Goal: Task Accomplishment & Management: Use online tool/utility

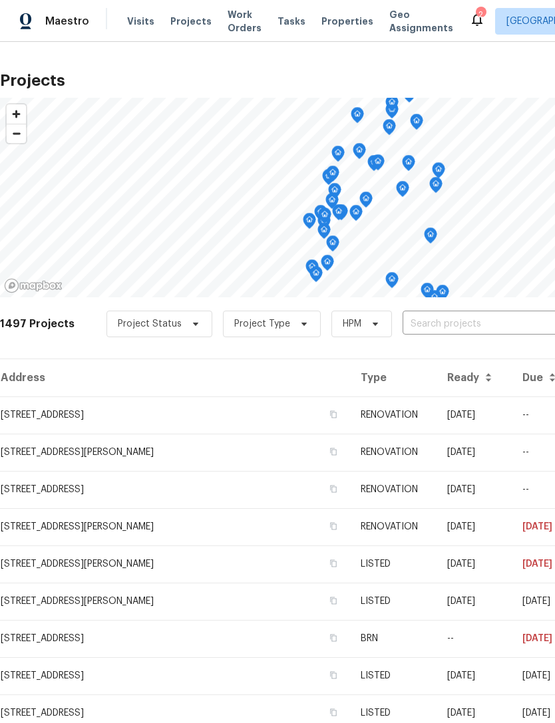
click at [448, 323] on input "text" at bounding box center [478, 324] width 152 height 21
type input "le blo"
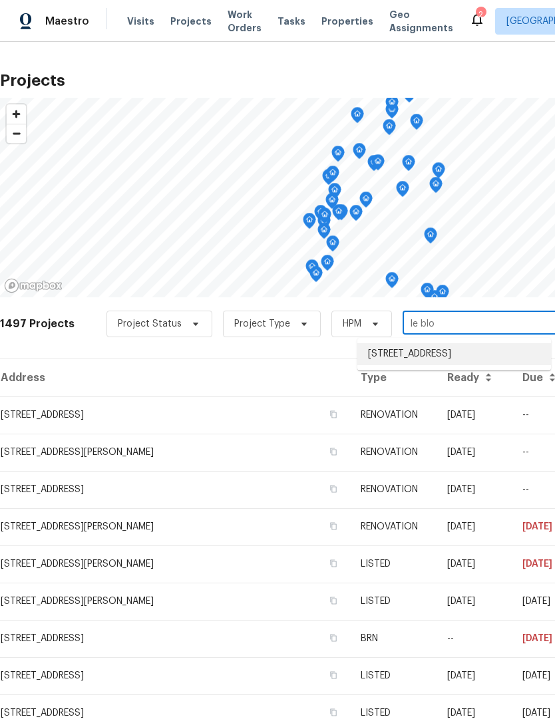
click at [454, 359] on li "[STREET_ADDRESS]" at bounding box center [454, 354] width 194 height 22
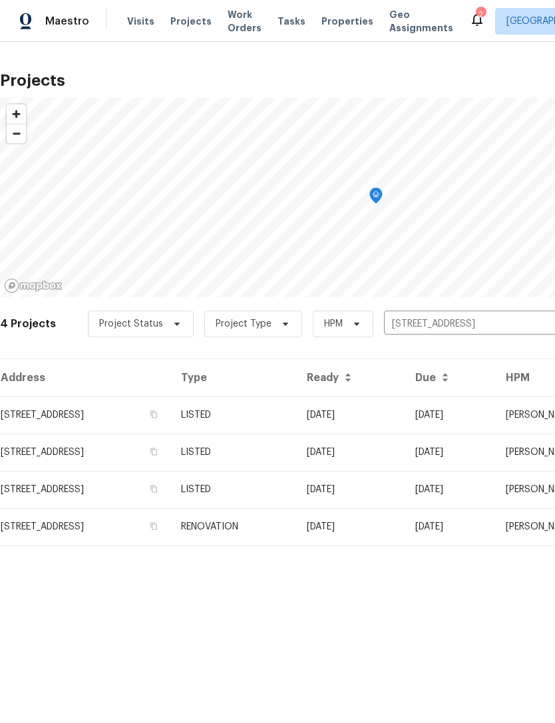
click at [167, 416] on td "[STREET_ADDRESS]" at bounding box center [85, 414] width 170 height 37
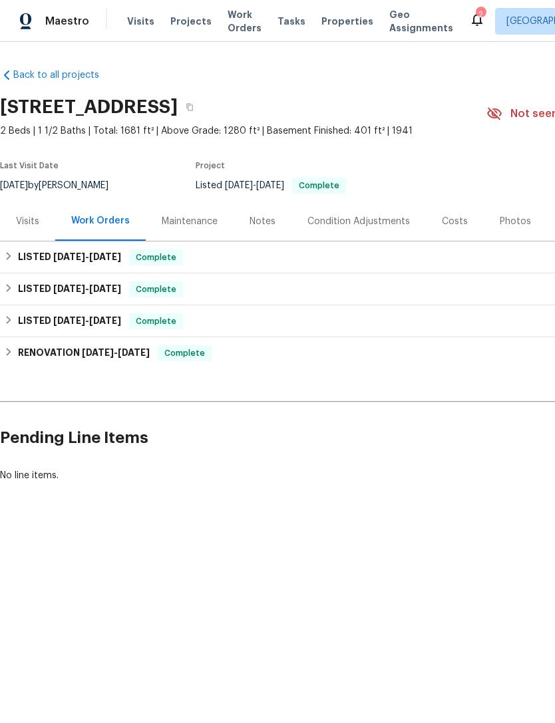
click at [204, 215] on div "Maintenance" at bounding box center [190, 221] width 56 height 13
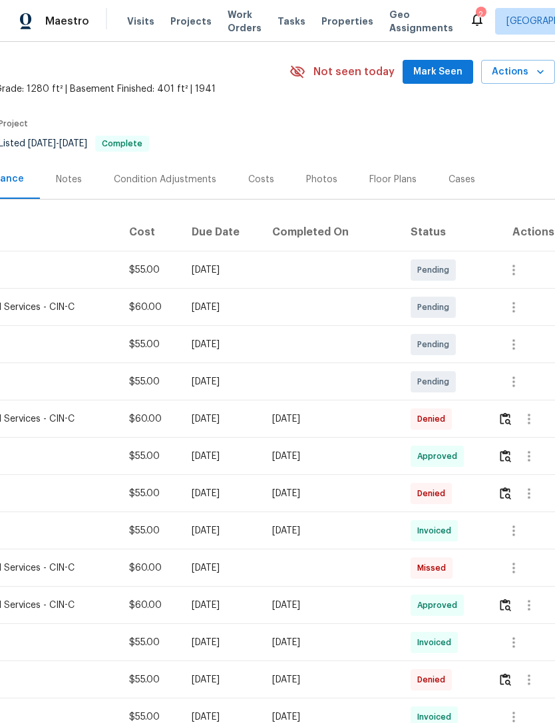
scroll to position [41, 197]
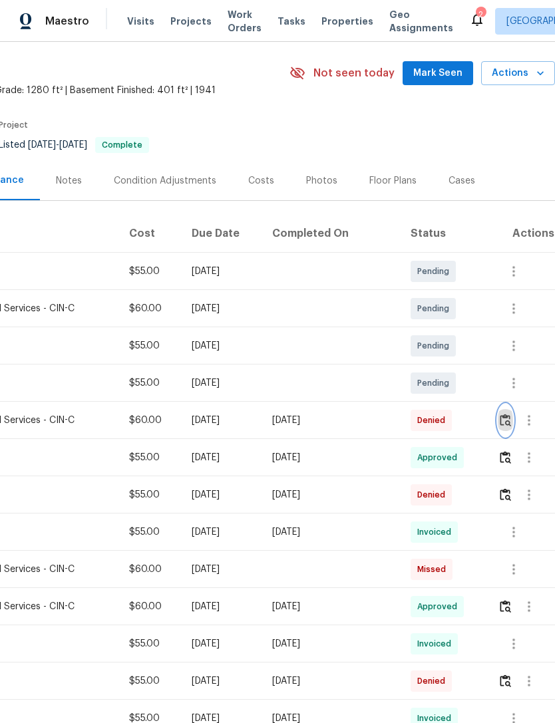
click at [508, 420] on img "button" at bounding box center [504, 420] width 11 height 13
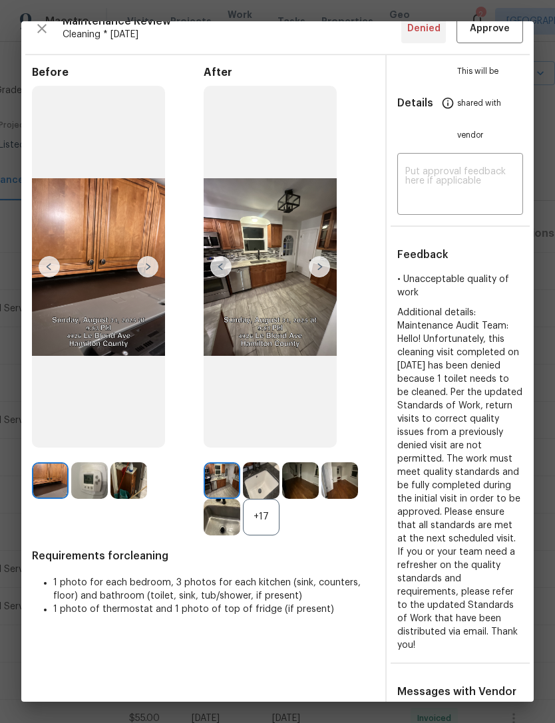
scroll to position [15, 0]
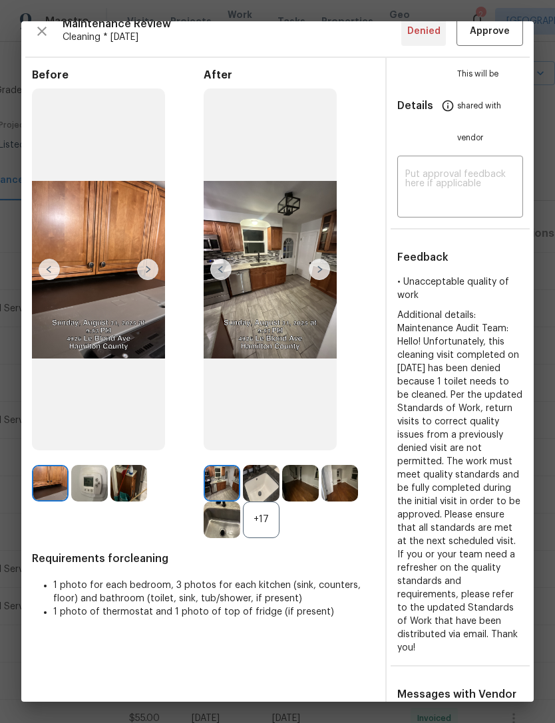
click at [318, 280] on img at bounding box center [319, 269] width 21 height 21
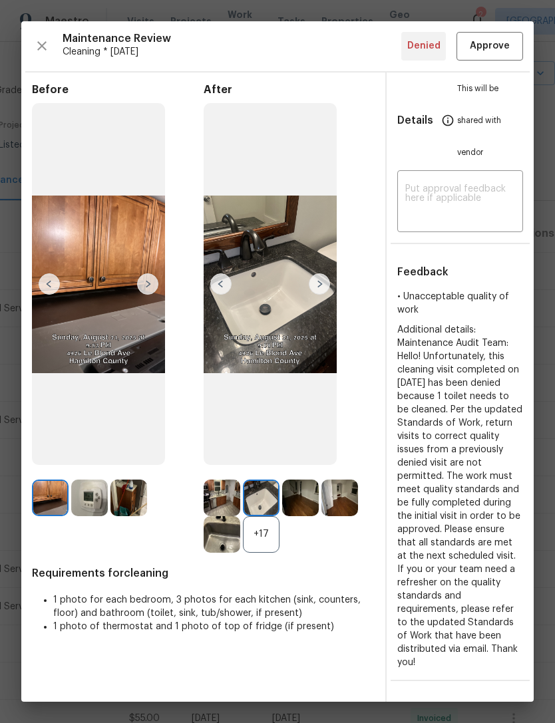
scroll to position [0, 0]
click at [322, 295] on img at bounding box center [319, 283] width 21 height 21
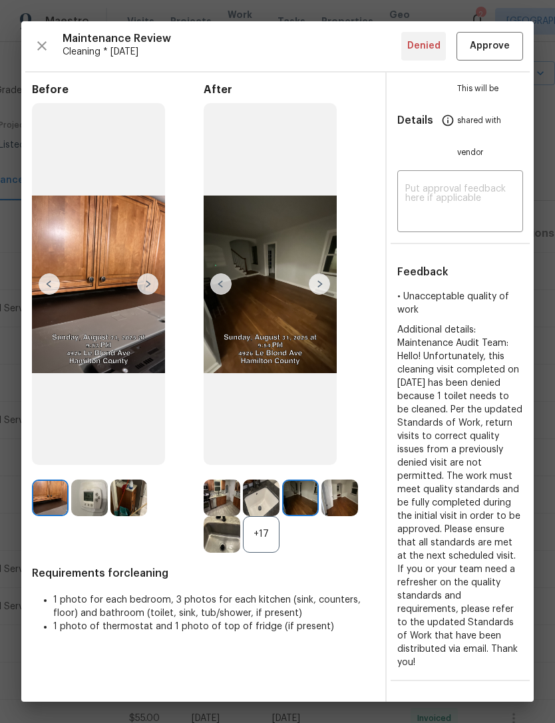
click at [317, 294] on img at bounding box center [319, 283] width 21 height 21
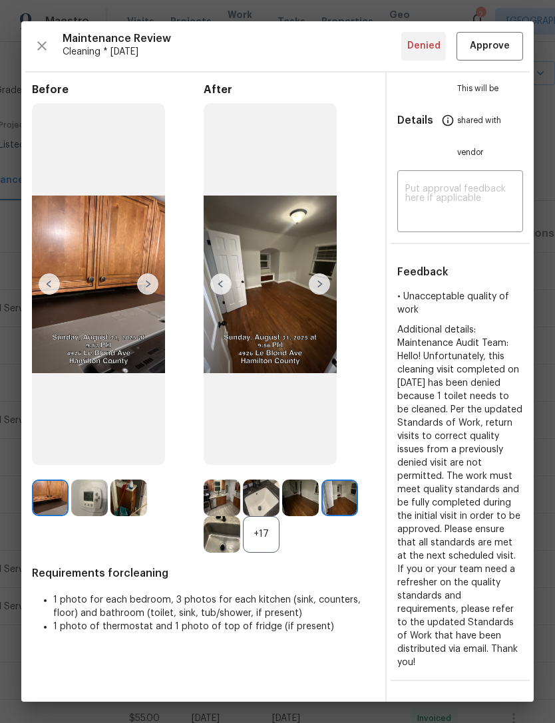
click at [325, 293] on img at bounding box center [319, 283] width 21 height 21
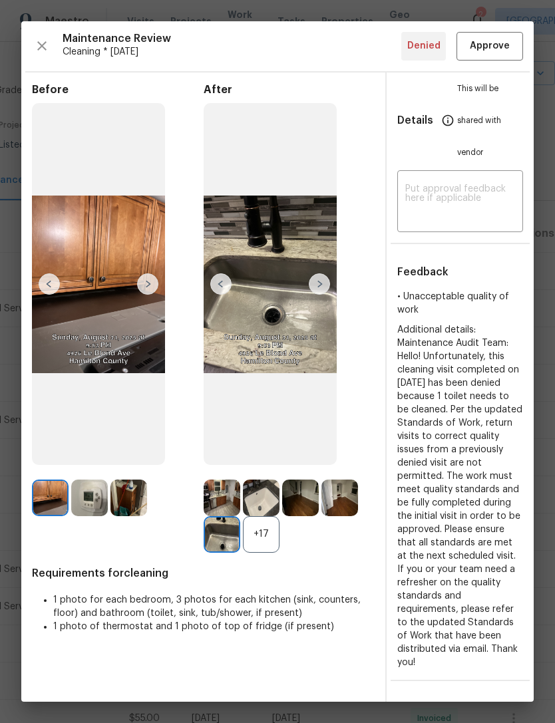
click at [324, 295] on img at bounding box center [319, 283] width 21 height 21
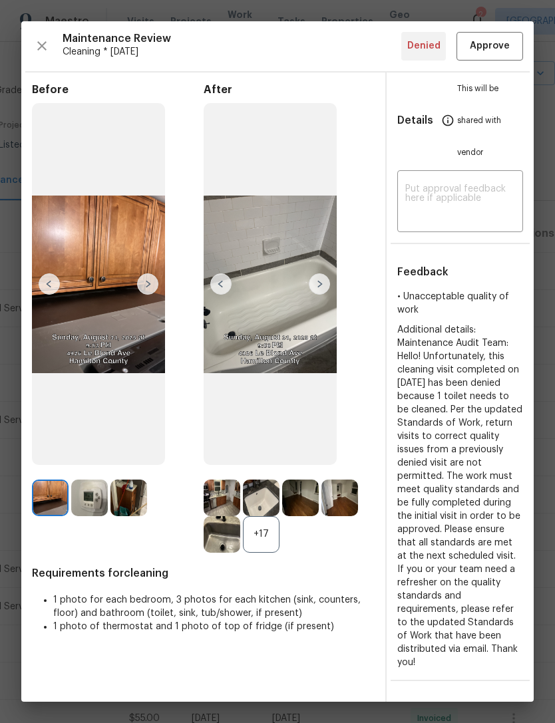
click at [322, 293] on img at bounding box center [319, 283] width 21 height 21
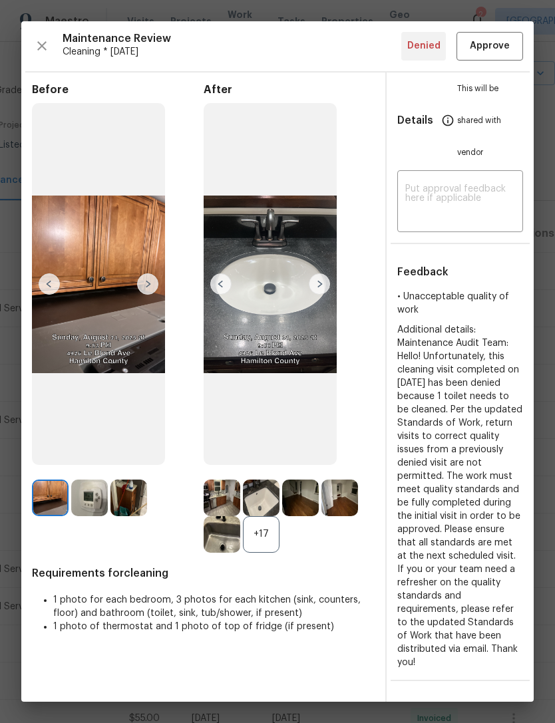
click at [324, 295] on img at bounding box center [319, 283] width 21 height 21
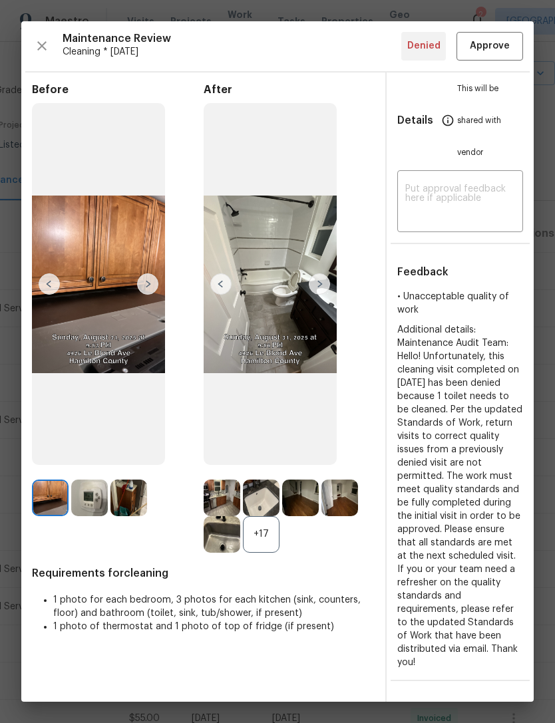
click at [320, 295] on img at bounding box center [319, 283] width 21 height 21
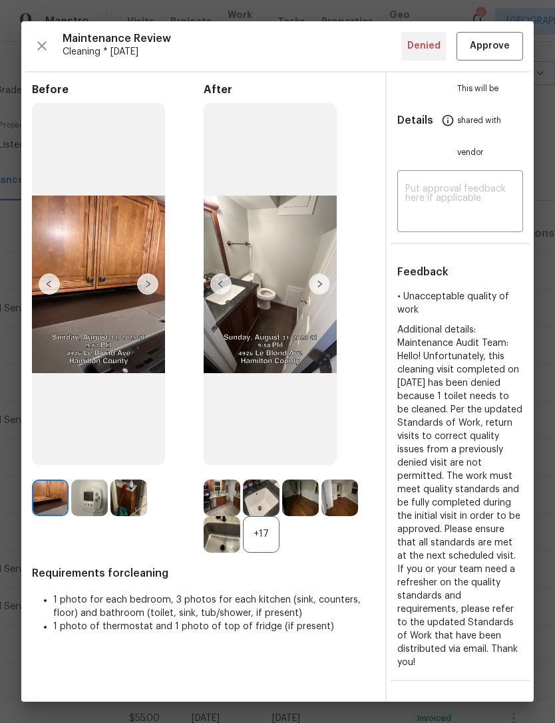
click at [320, 295] on img at bounding box center [319, 283] width 21 height 21
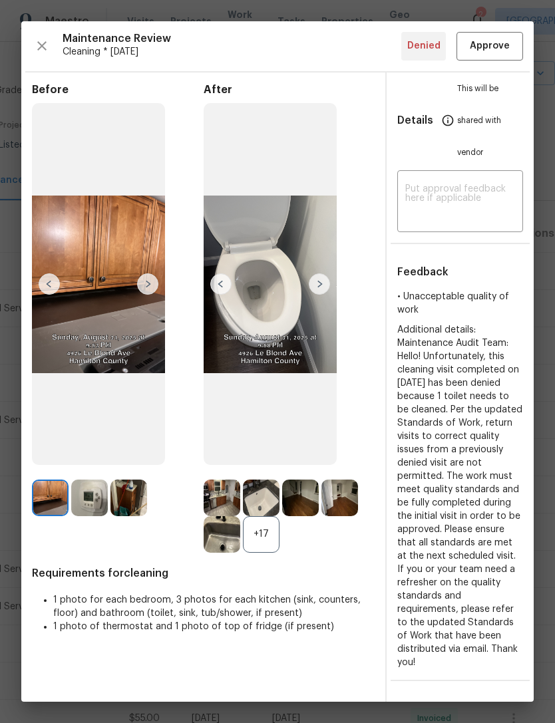
click at [321, 292] on img at bounding box center [319, 283] width 21 height 21
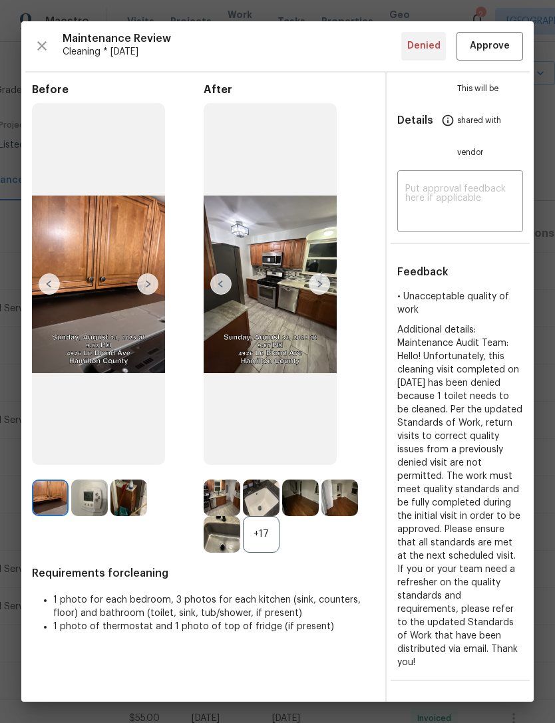
click at [319, 295] on img at bounding box center [319, 283] width 21 height 21
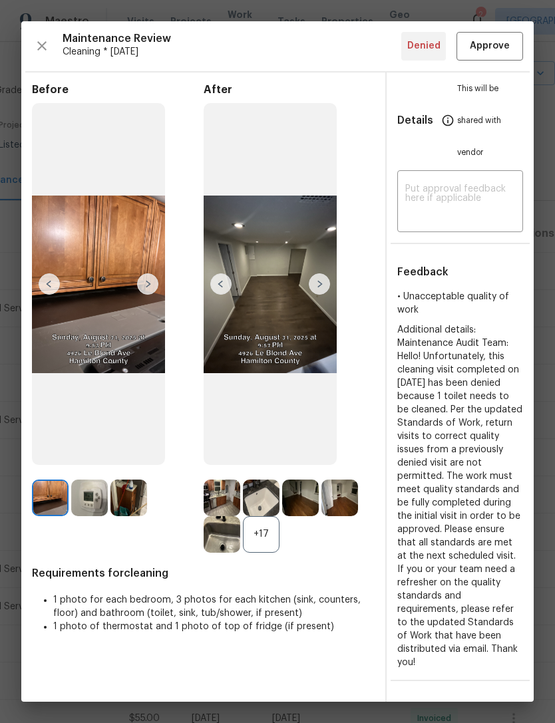
click at [317, 295] on img at bounding box center [319, 283] width 21 height 21
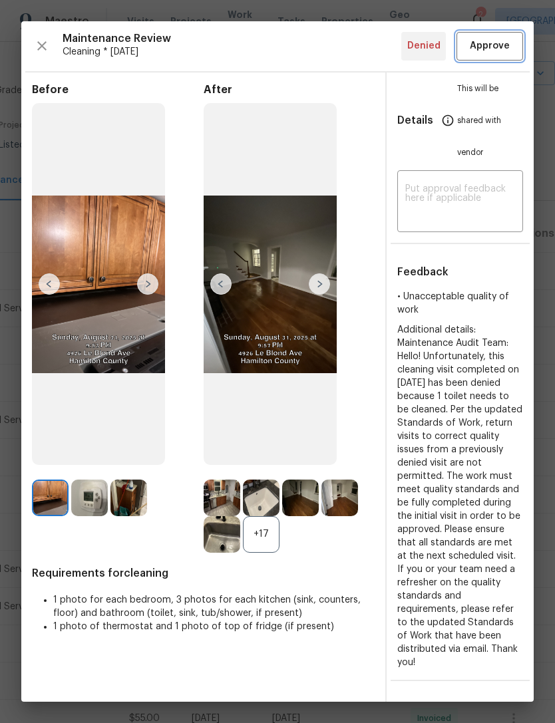
click at [487, 47] on span "Approve" at bounding box center [490, 46] width 40 height 17
